Goal: Check status

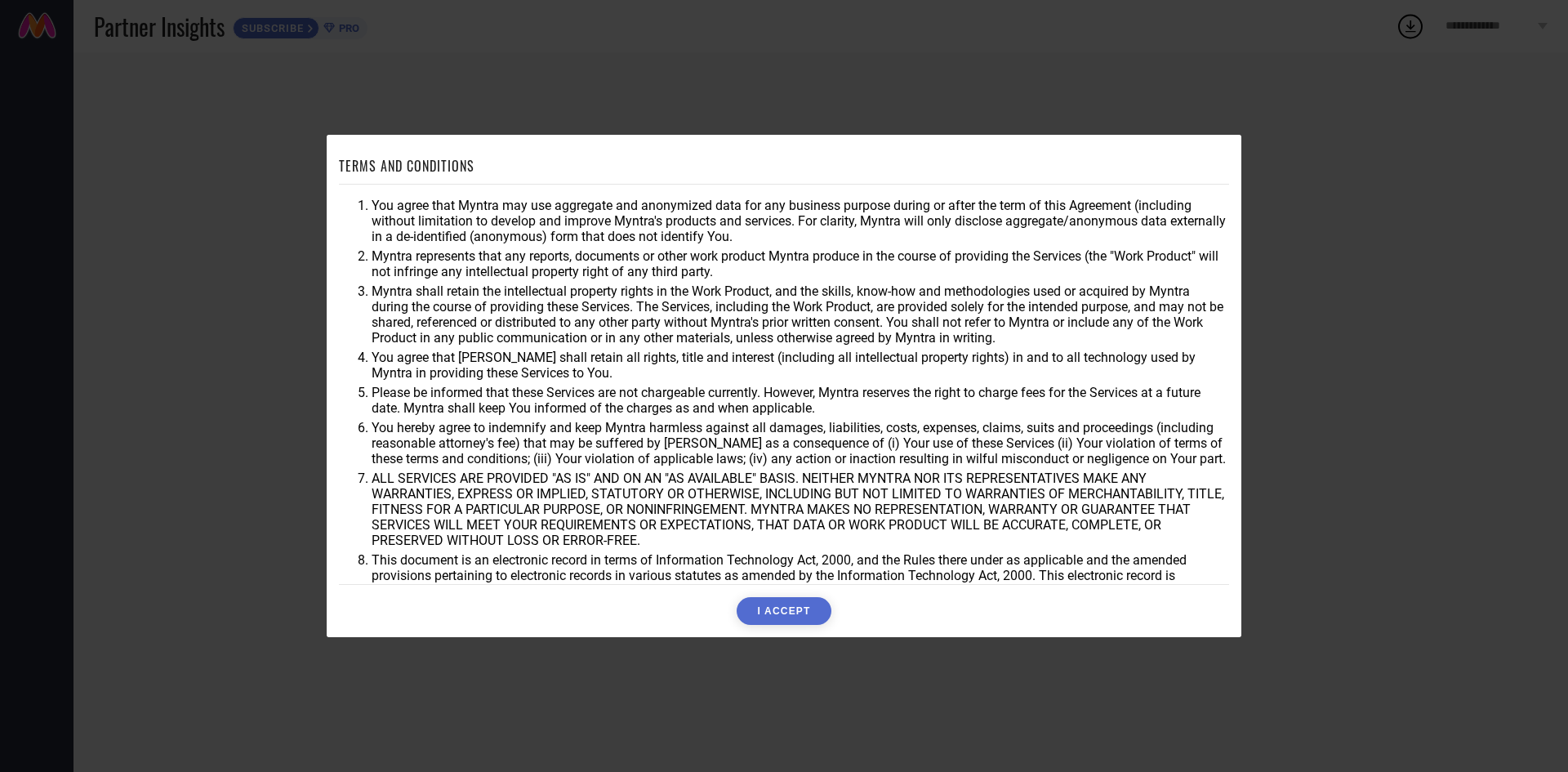
click at [785, 611] on button "I ACCEPT" at bounding box center [783, 610] width 94 height 27
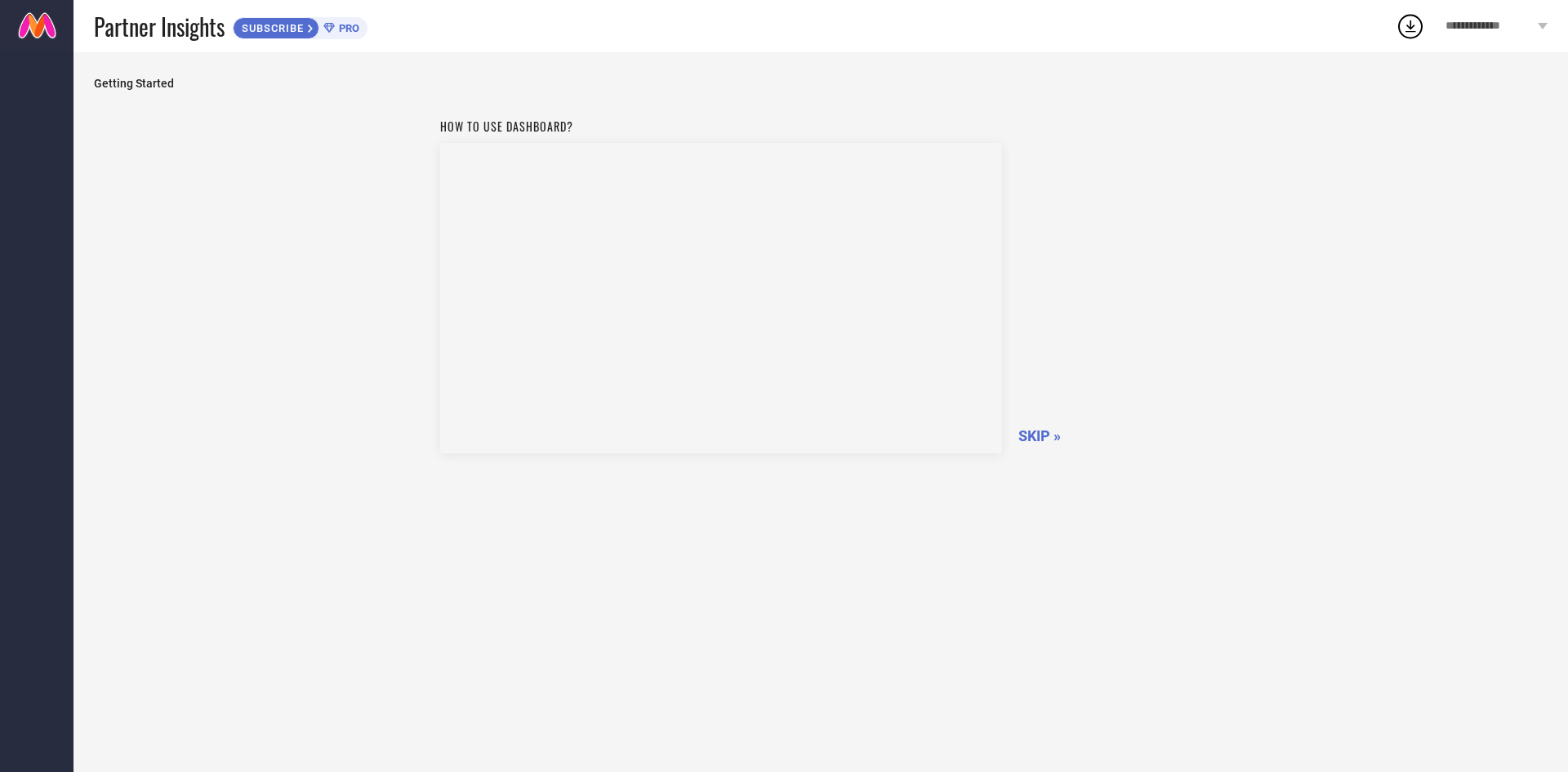
click at [1031, 439] on span "SKIP »" at bounding box center [1039, 436] width 42 height 17
